Goal: Task Accomplishment & Management: Manage account settings

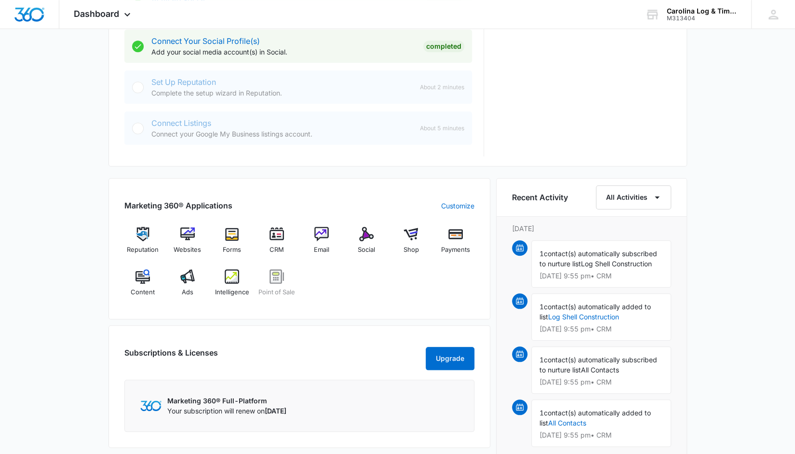
scroll to position [451, 0]
click at [275, 236] on img at bounding box center [277, 233] width 14 height 14
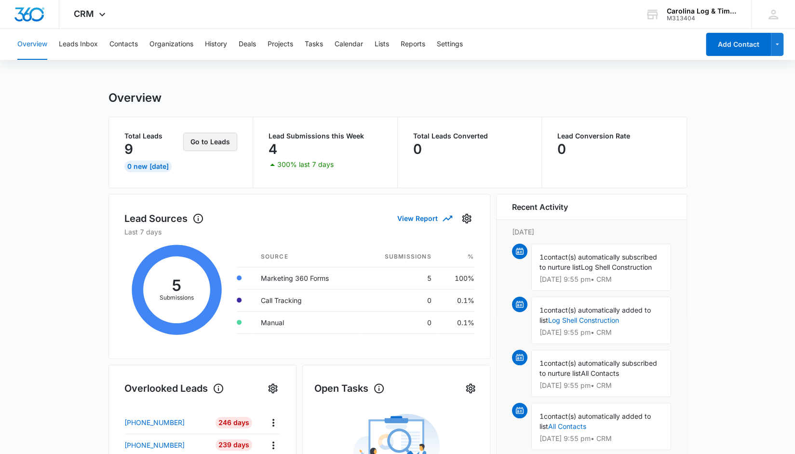
click at [212, 140] on button "Go to Leads" at bounding box center [210, 142] width 54 height 18
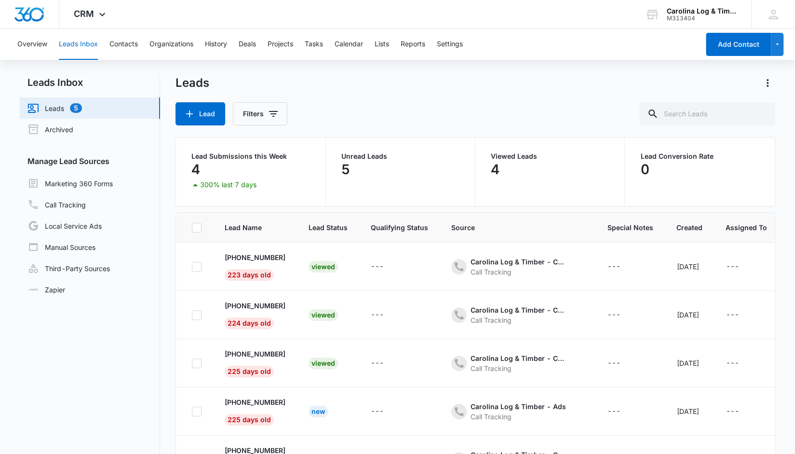
click at [381, 156] on p "Unread Leads" at bounding box center [400, 156] width 118 height 7
click at [343, 174] on p "5" at bounding box center [345, 169] width 9 height 15
click at [122, 43] on button "Contacts" at bounding box center [123, 44] width 28 height 31
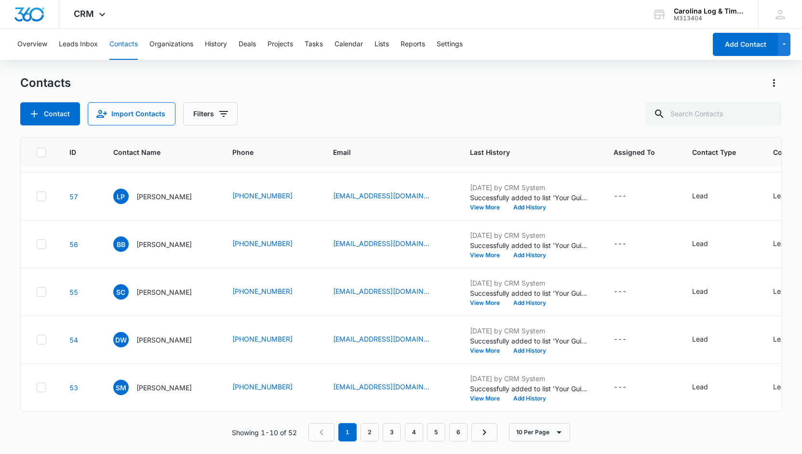
scroll to position [239, 0]
click at [369, 434] on link "2" at bounding box center [370, 432] width 18 height 18
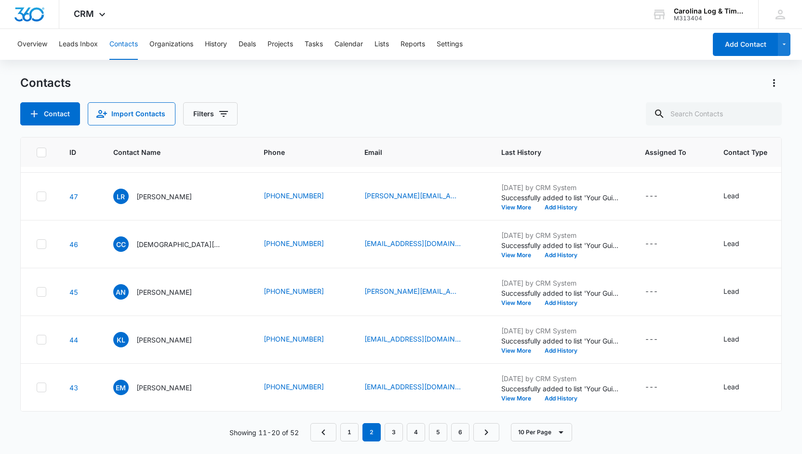
scroll to position [0, 0]
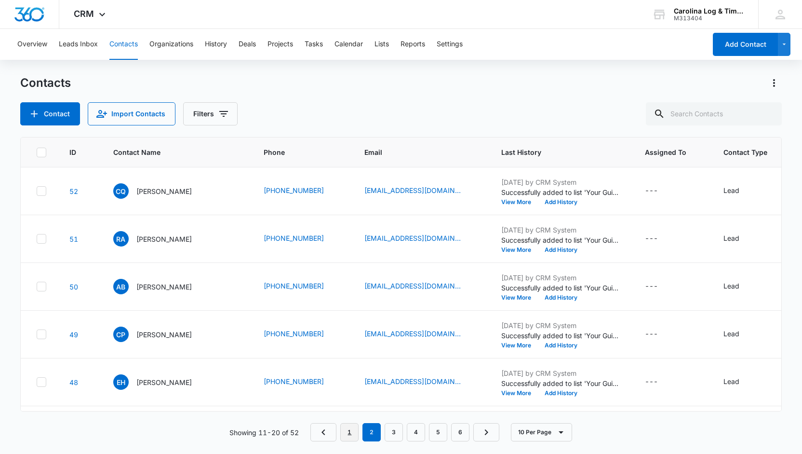
click at [351, 436] on link "1" at bounding box center [349, 432] width 18 height 18
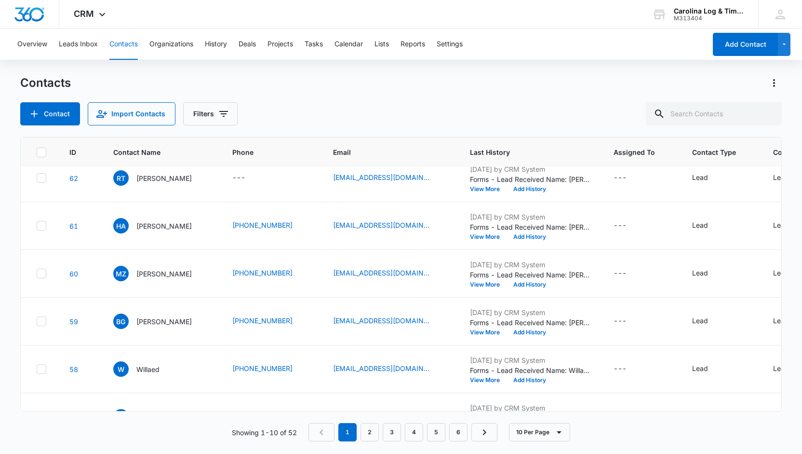
scroll to position [8, 0]
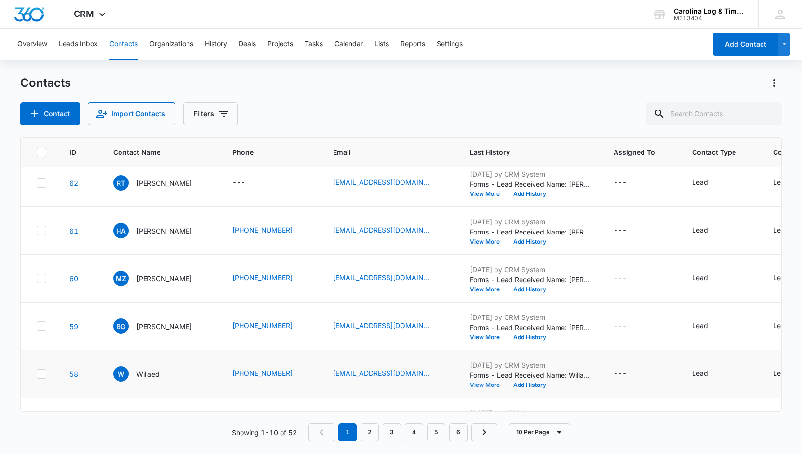
click at [475, 384] on button "View More" at bounding box center [488, 385] width 37 height 6
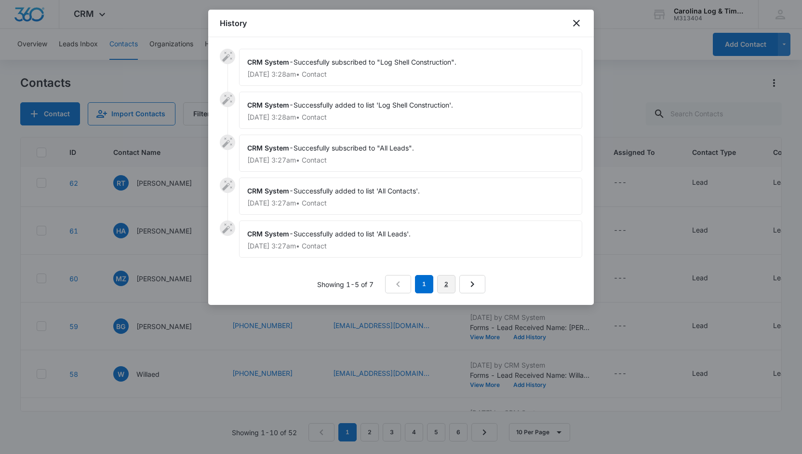
click at [448, 283] on link "2" at bounding box center [446, 284] width 18 height 18
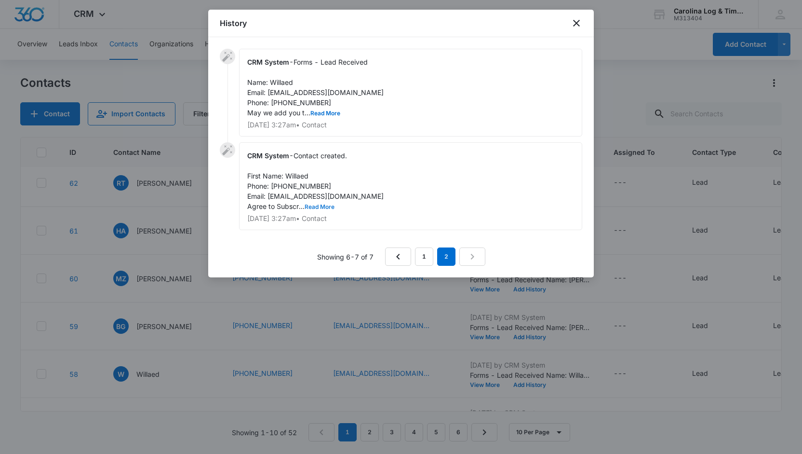
click at [322, 204] on button "Read More" at bounding box center [320, 207] width 30 height 6
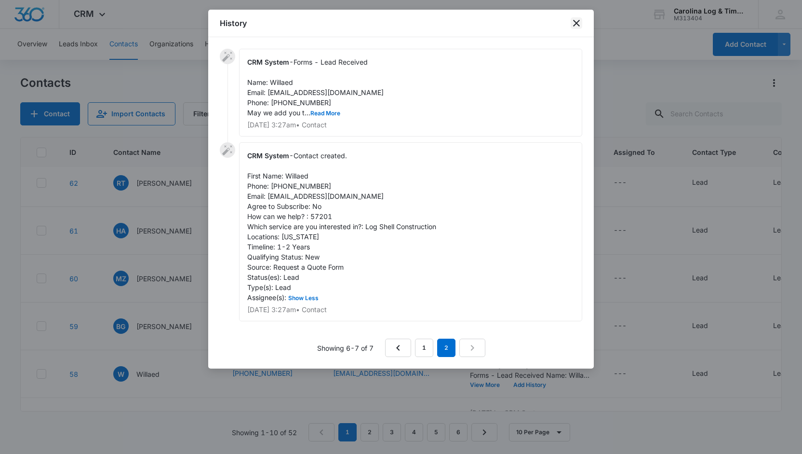
click at [575, 20] on icon "close" at bounding box center [577, 23] width 12 height 12
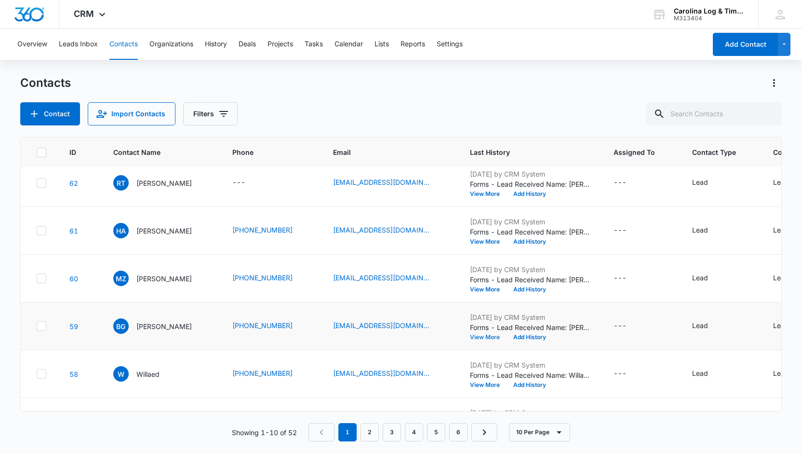
click at [470, 336] on button "View More" at bounding box center [488, 337] width 37 height 6
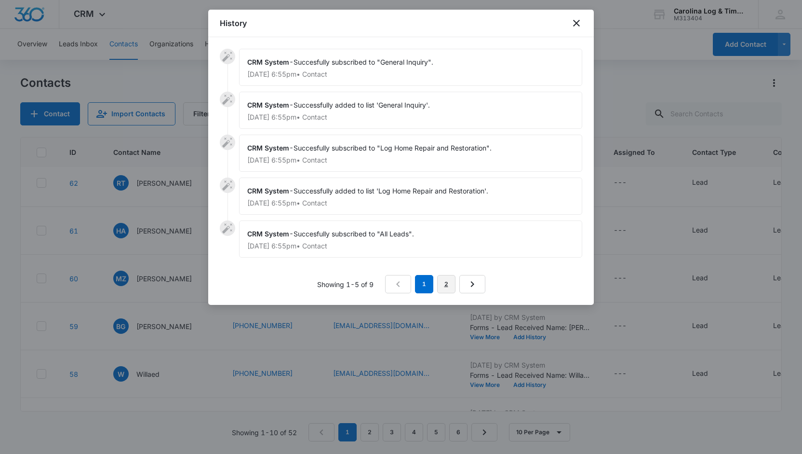
click at [444, 282] on link "2" at bounding box center [446, 284] width 18 height 18
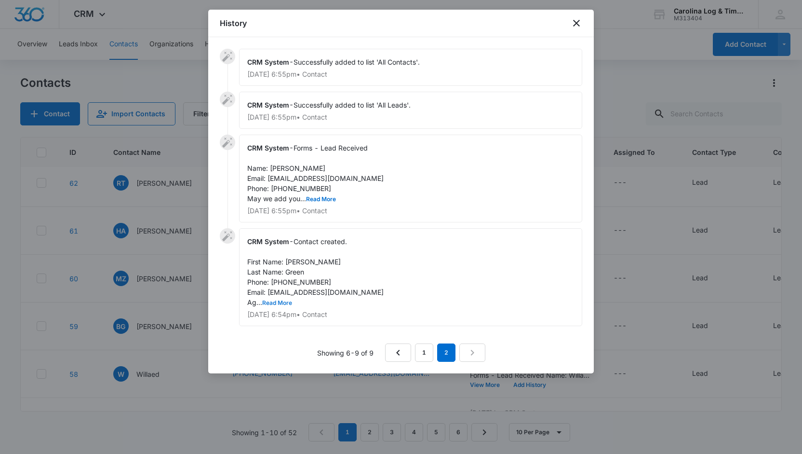
click at [281, 301] on button "Read More" at bounding box center [277, 303] width 30 height 6
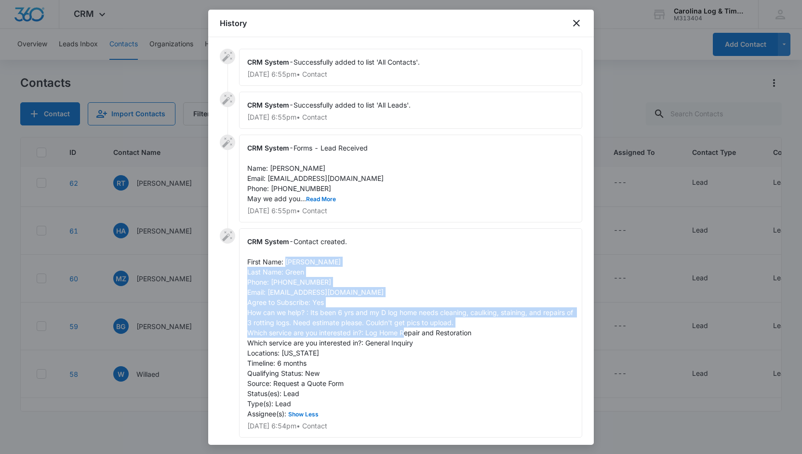
drag, startPoint x: 285, startPoint y: 260, endPoint x: 480, endPoint y: 330, distance: 208.1
click at [480, 330] on div "CRM System - Contact created. First Name: Betty Last Name: Green Phone: 3365095…" at bounding box center [410, 332] width 343 height 209
copy span "Betty Last Name: Green Phone: 3365095699 Email: craftmyway1@aol.com Agree to Su…"
click at [577, 21] on icon "close" at bounding box center [577, 23] width 12 height 12
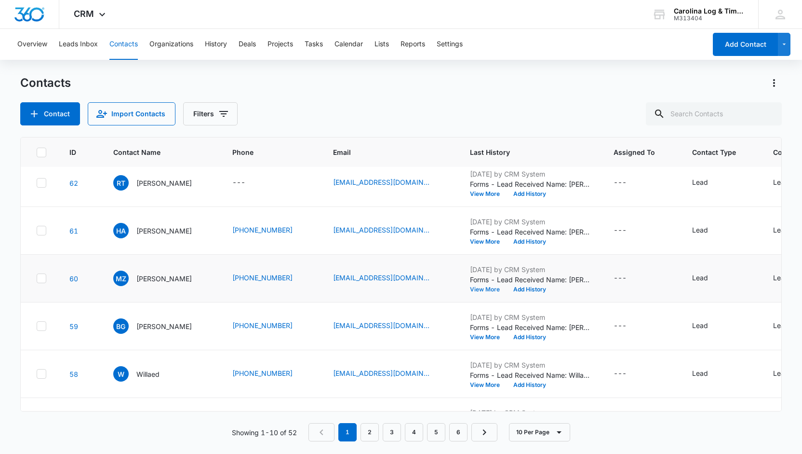
click at [470, 289] on button "View More" at bounding box center [488, 289] width 37 height 6
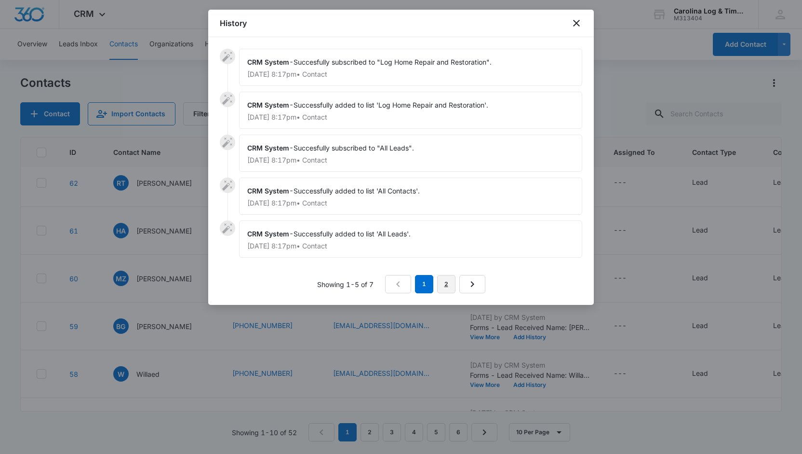
click at [445, 283] on link "2" at bounding box center [446, 284] width 18 height 18
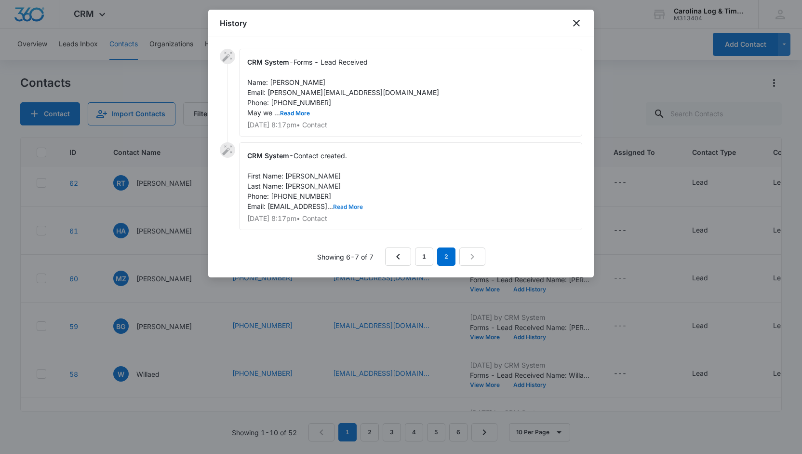
click at [353, 206] on button "Read More" at bounding box center [348, 207] width 30 height 6
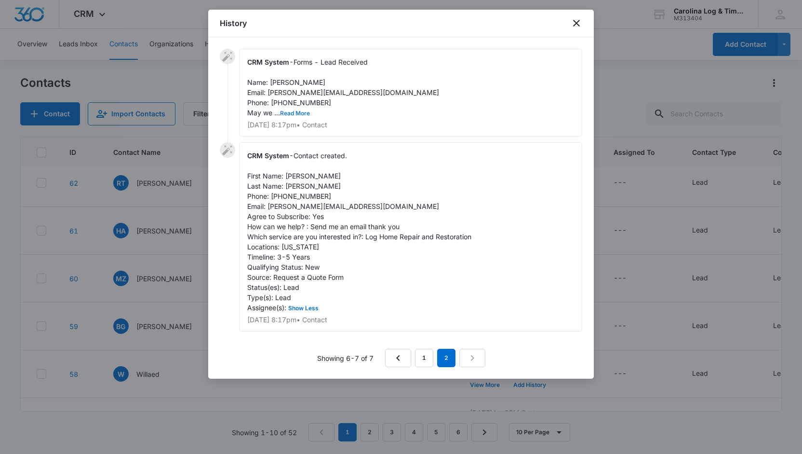
click at [299, 114] on button "Read More" at bounding box center [295, 113] width 30 height 6
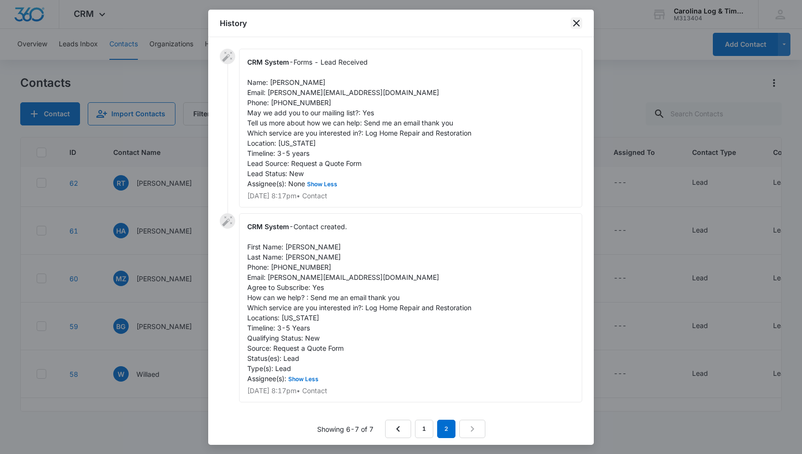
click at [576, 24] on icon "close" at bounding box center [576, 23] width 7 height 7
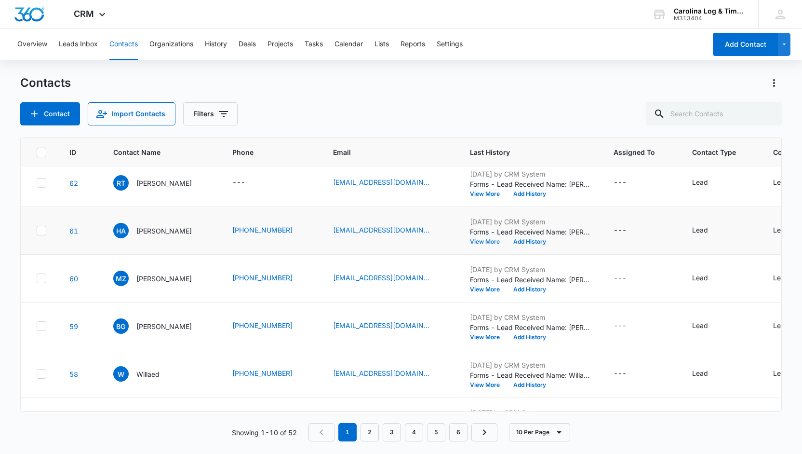
click at [473, 240] on button "View More" at bounding box center [488, 242] width 37 height 6
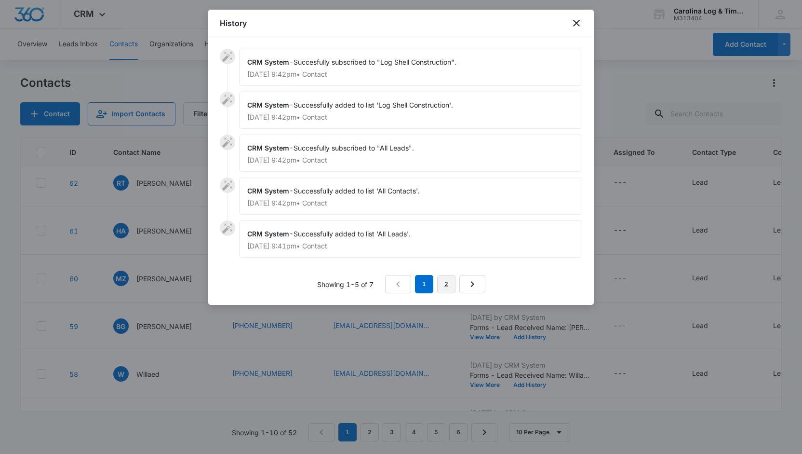
click at [446, 285] on link "2" at bounding box center [446, 284] width 18 height 18
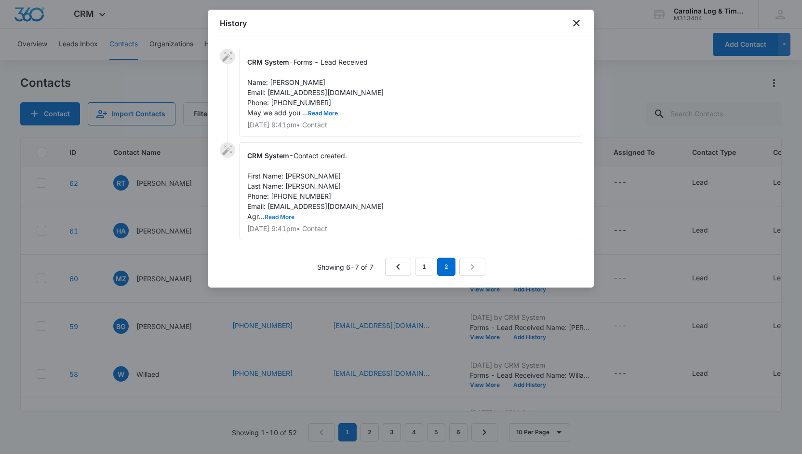
click at [281, 214] on button "Read More" at bounding box center [280, 217] width 30 height 6
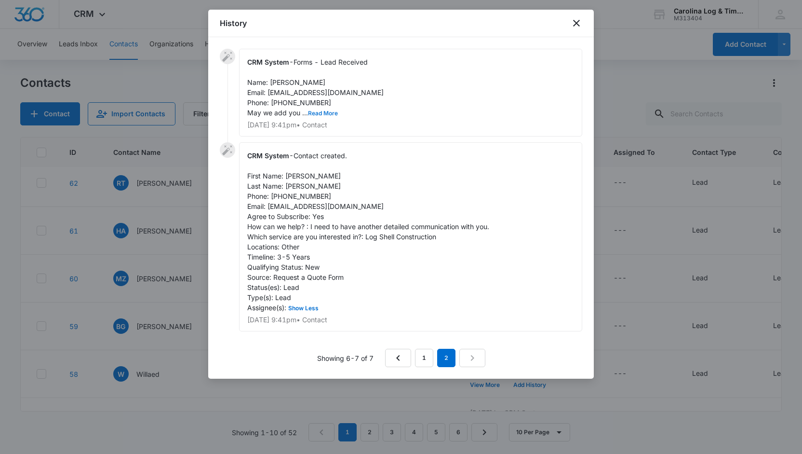
click at [318, 112] on button "Read More" at bounding box center [323, 113] width 30 height 6
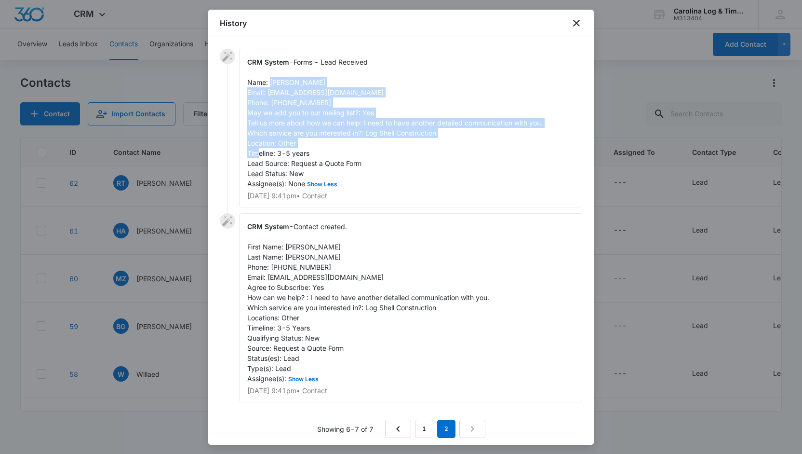
drag, startPoint x: 269, startPoint y: 81, endPoint x: 401, endPoint y: 157, distance: 152.1
click at [401, 157] on div "CRM System - Forms - Lead Received Name: Hebert Arbieto Email: harbie7@aol.com …" at bounding box center [410, 128] width 343 height 159
copy span "Hebert Arbieto Email: harbie7@aol.com Phone: 7329107645 May we add you to our m…"
click at [580, 25] on icon "close" at bounding box center [577, 23] width 12 height 12
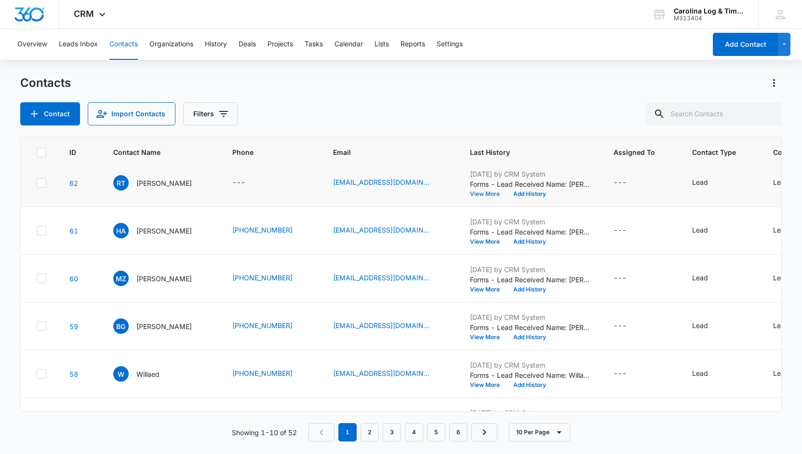
click at [474, 194] on button "View More" at bounding box center [488, 194] width 37 height 6
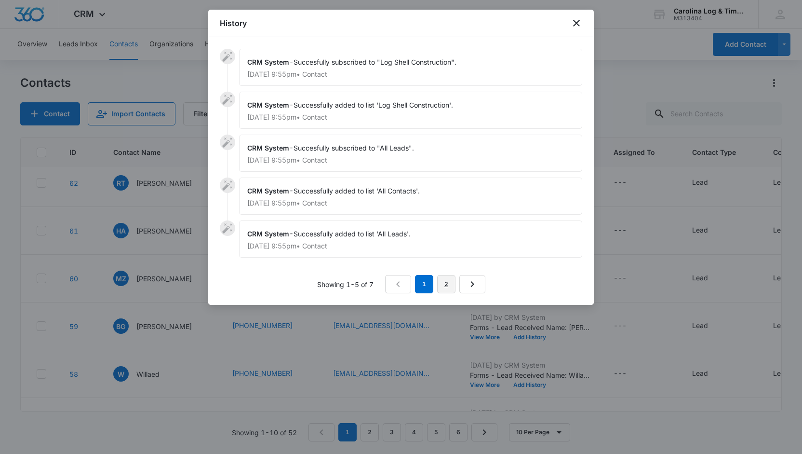
click at [447, 281] on link "2" at bounding box center [446, 284] width 18 height 18
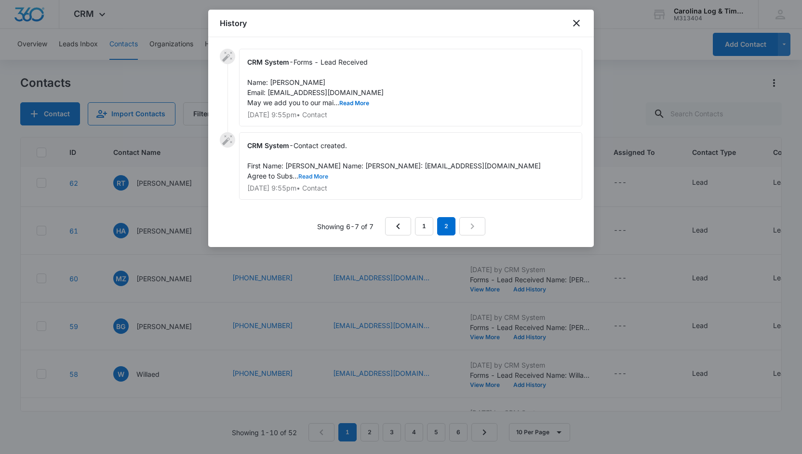
click at [308, 179] on button "Read More" at bounding box center [313, 177] width 30 height 6
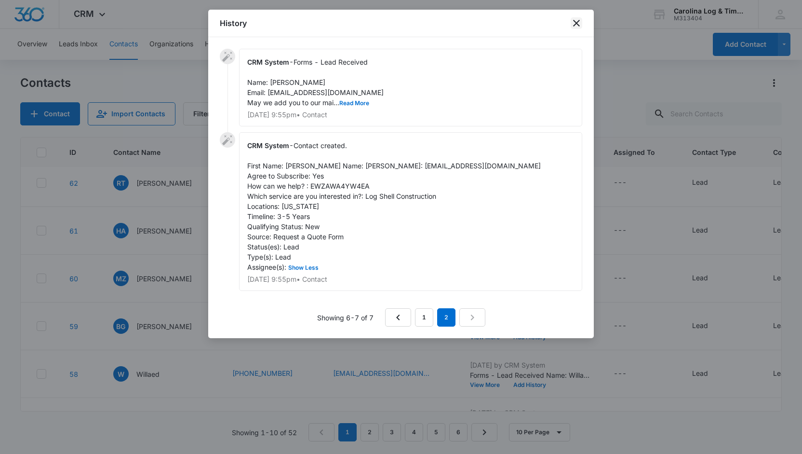
click at [576, 23] on icon "close" at bounding box center [576, 23] width 7 height 7
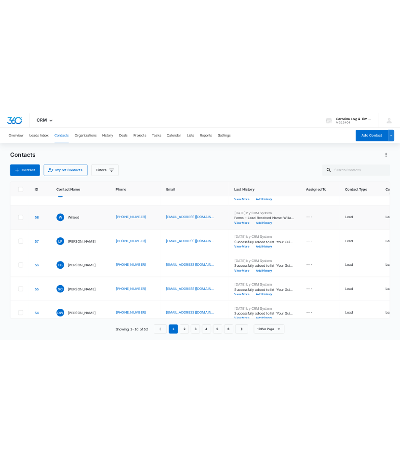
scroll to position [174, 0]
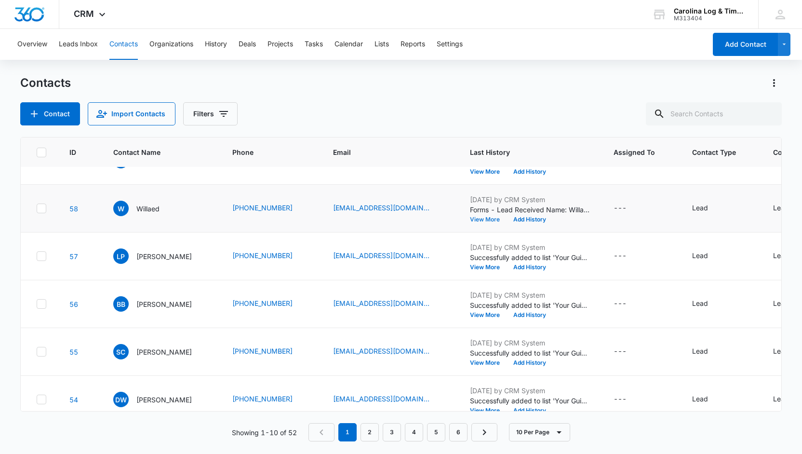
click at [470, 220] on button "View More" at bounding box center [488, 220] width 37 height 6
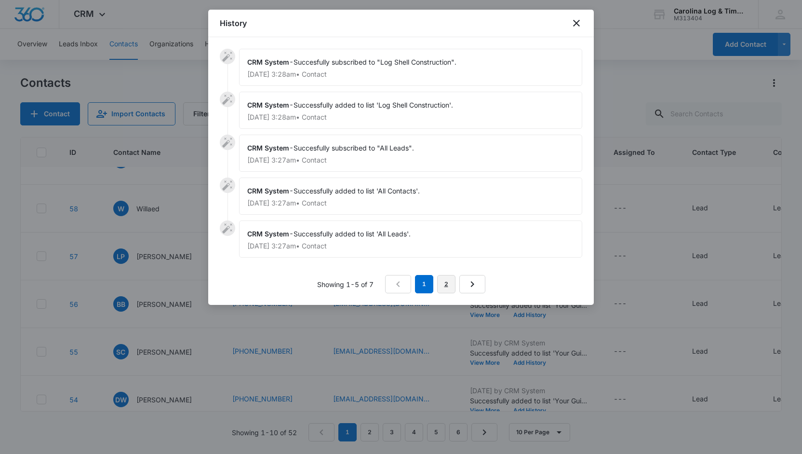
click at [447, 282] on link "2" at bounding box center [446, 284] width 18 height 18
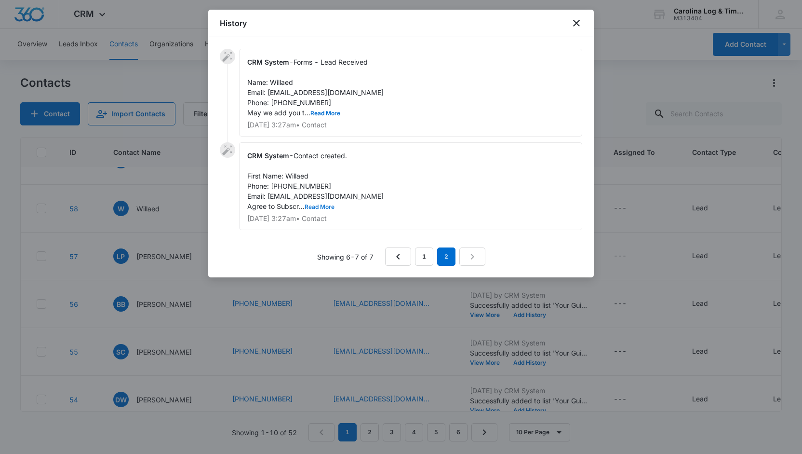
click at [327, 204] on button "Read More" at bounding box center [320, 207] width 30 height 6
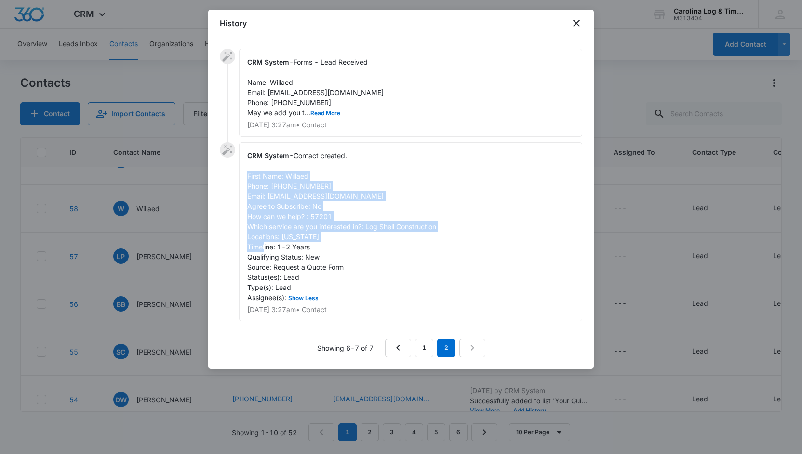
drag, startPoint x: 248, startPoint y: 173, endPoint x: 314, endPoint y: 247, distance: 98.7
click at [314, 247] on div "CRM System - Contact created. First Name: Willaed Phone: 6054211436 Email: will…" at bounding box center [410, 231] width 343 height 179
copy span "First Name: Willaed Phone: 6054211436 Email: willardhieb@gmail.com Agree to Sub…"
